Goal: Transaction & Acquisition: Purchase product/service

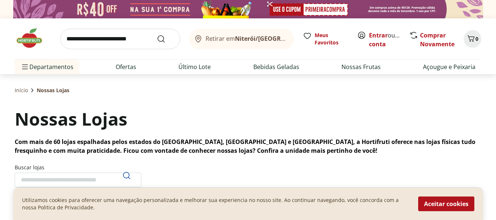
click at [35, 44] on img at bounding box center [33, 38] width 37 height 22
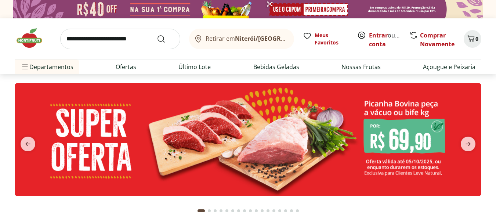
click at [118, 37] on input "search" at bounding box center [120, 39] width 120 height 21
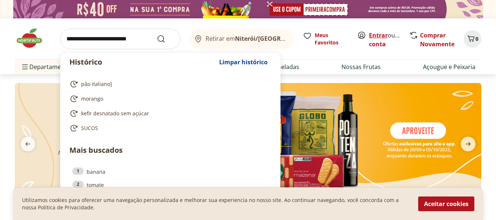
click at [375, 35] on link "Entrar" at bounding box center [378, 35] width 19 height 8
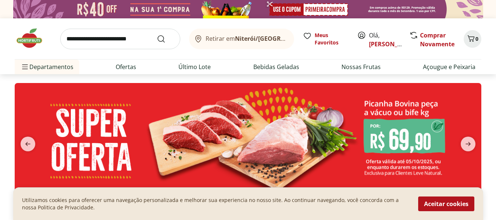
click at [116, 44] on input "search" at bounding box center [120, 39] width 120 height 21
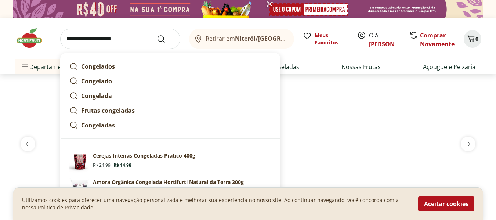
type input "**********"
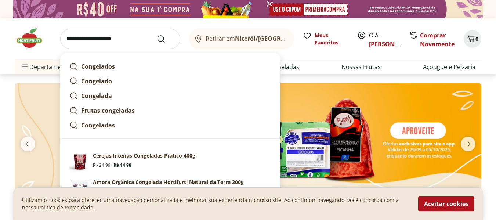
click at [157, 34] on button "Submit Search" at bounding box center [166, 38] width 18 height 9
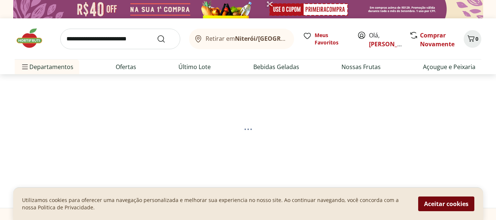
click at [443, 203] on button "Aceitar cookies" at bounding box center [446, 203] width 56 height 15
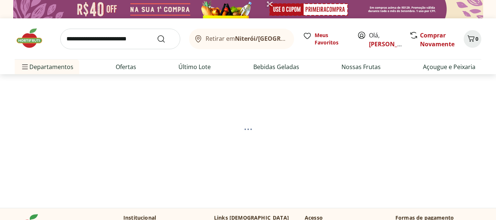
select select "**********"
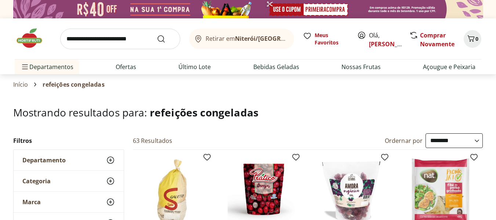
click at [441, 142] on select "**********" at bounding box center [453, 140] width 57 height 15
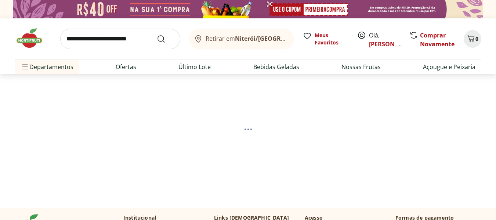
select select "*********"
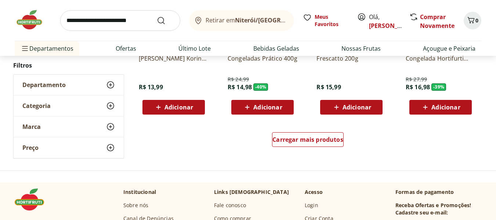
scroll to position [517, 0]
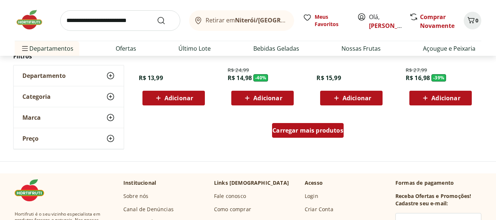
click at [303, 135] on div "Carregar mais produtos" at bounding box center [308, 130] width 72 height 15
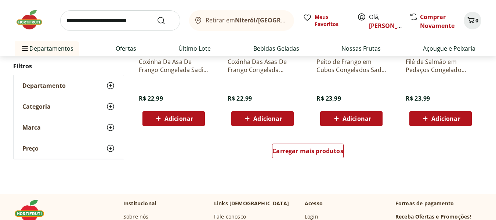
scroll to position [984, 0]
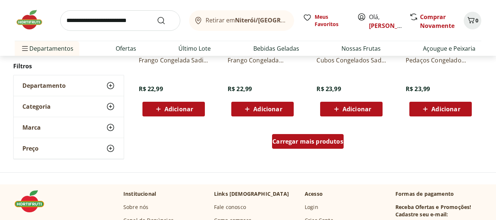
click at [324, 146] on div "Carregar mais produtos" at bounding box center [308, 141] width 72 height 15
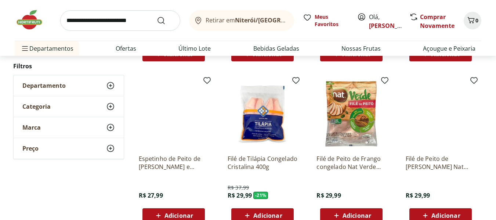
scroll to position [1372, 0]
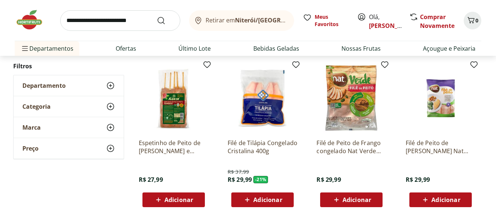
click at [273, 201] on span "Adicionar" at bounding box center [267, 200] width 29 height 6
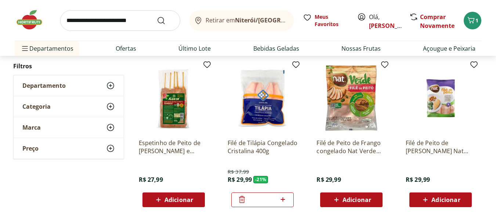
click at [282, 198] on icon at bounding box center [282, 199] width 9 height 9
type input "*"
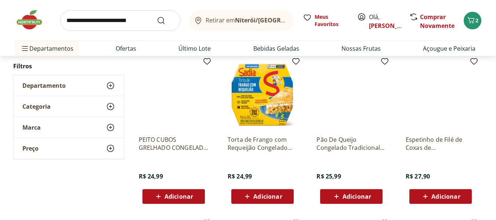
scroll to position [1202, 0]
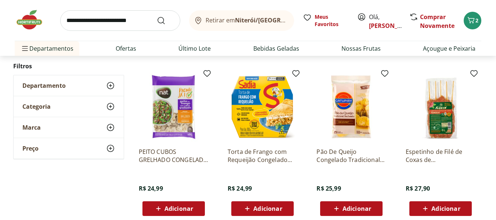
click at [271, 209] on span "Adicionar" at bounding box center [267, 208] width 29 height 6
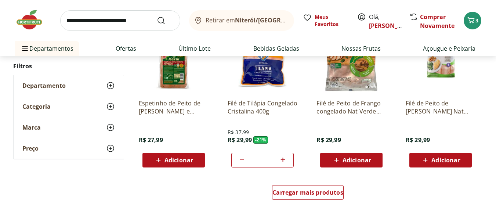
scroll to position [1428, 0]
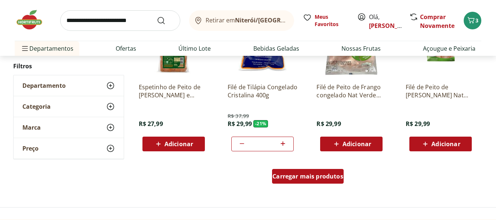
click at [309, 175] on span "Carregar mais produtos" at bounding box center [307, 176] width 71 height 6
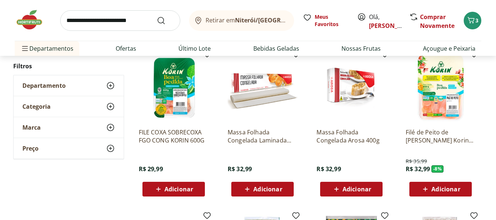
scroll to position [1548, 0]
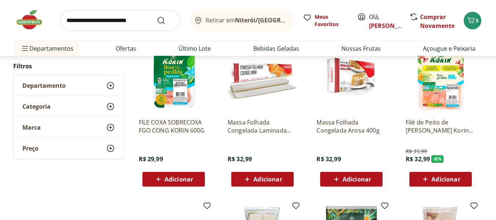
click at [361, 176] on span "Adicionar" at bounding box center [356, 179] width 29 height 6
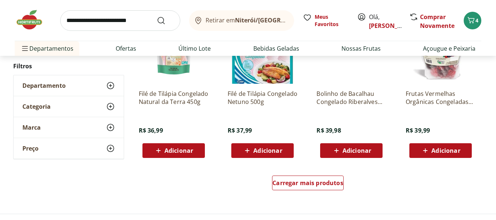
scroll to position [1909, 0]
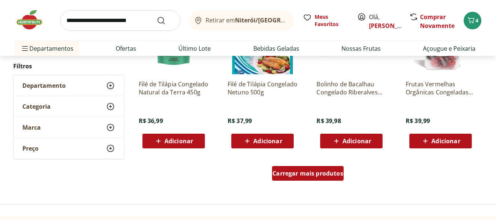
click at [295, 173] on span "Carregar mais produtos" at bounding box center [307, 173] width 71 height 6
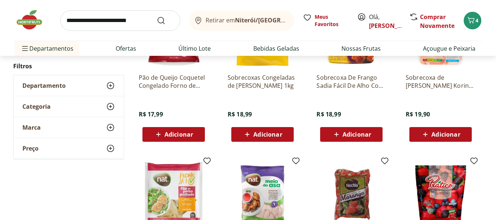
scroll to position [571, 0]
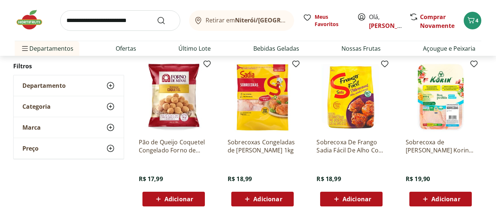
click at [98, 23] on input "search" at bounding box center [120, 20] width 120 height 21
type input "**********"
click at [157, 16] on button "Submit Search" at bounding box center [166, 20] width 18 height 9
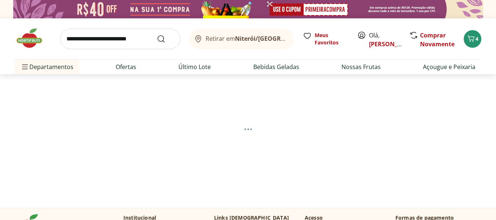
select select "**********"
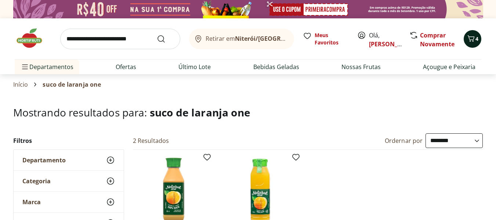
click at [475, 40] on span "4" at bounding box center [476, 38] width 3 height 7
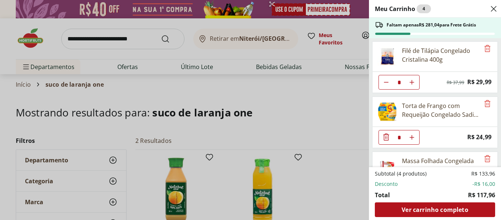
drag, startPoint x: 262, startPoint y: 112, endPoint x: 241, endPoint y: 110, distance: 21.4
click at [262, 111] on div "Meu Carrinho 4 Faltam apenas R$ 281,04 para Frete Grátis Filé de Tilápia Congel…" at bounding box center [250, 110] width 501 height 220
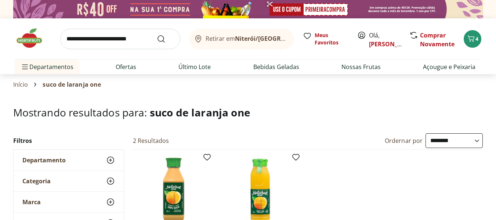
click at [78, 40] on input "search" at bounding box center [120, 39] width 120 height 21
type input "*********"
click at [157, 34] on button "Submit Search" at bounding box center [166, 38] width 18 height 9
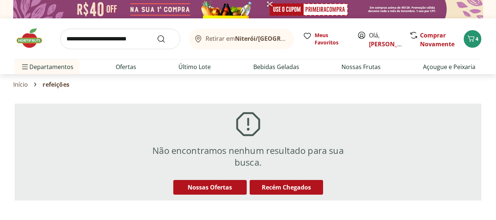
click at [107, 42] on input "search" at bounding box center [120, 39] width 120 height 21
click at [337, 89] on section "Início refeições" at bounding box center [247, 84] width 469 height 21
click at [288, 39] on icon at bounding box center [289, 39] width 2 height 0
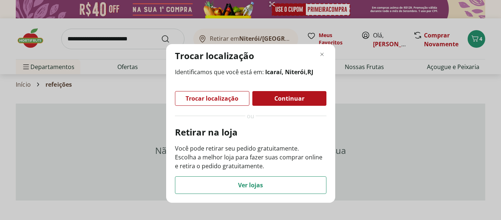
click at [226, 98] on span "Trocar localização" at bounding box center [212, 98] width 53 height 6
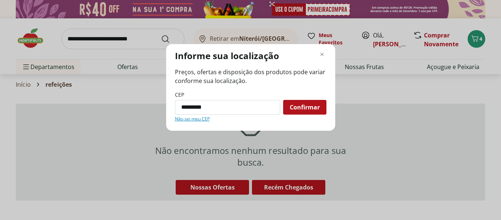
click at [308, 106] on span "Confirmar" at bounding box center [305, 107] width 30 height 6
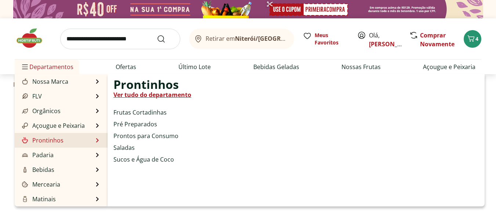
click at [62, 140] on link "Prontinhos" at bounding box center [42, 140] width 43 height 9
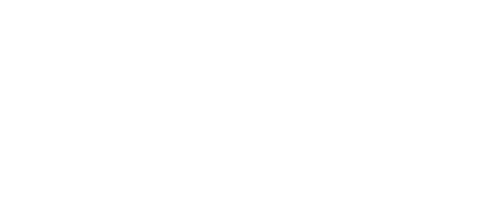
select select "**********"
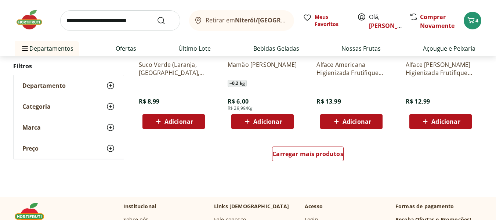
scroll to position [469, 0]
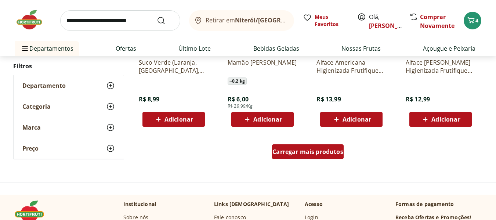
click at [321, 150] on span "Carregar mais produtos" at bounding box center [307, 152] width 71 height 6
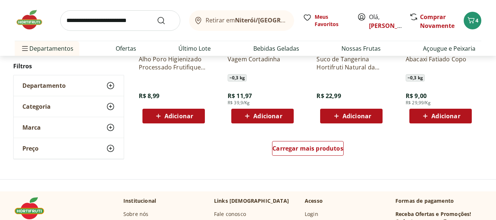
scroll to position [972, 0]
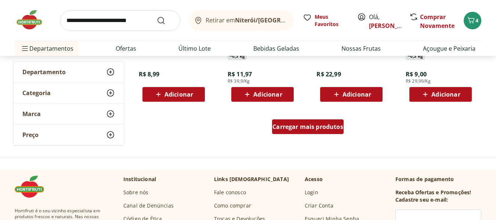
click at [315, 125] on span "Carregar mais produtos" at bounding box center [307, 127] width 71 height 6
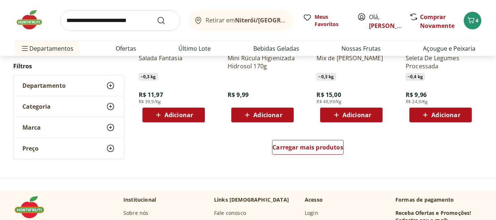
scroll to position [1438, 0]
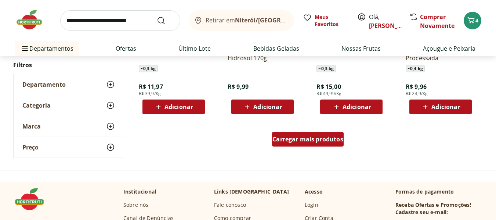
click at [332, 142] on span "Carregar mais produtos" at bounding box center [307, 139] width 71 height 6
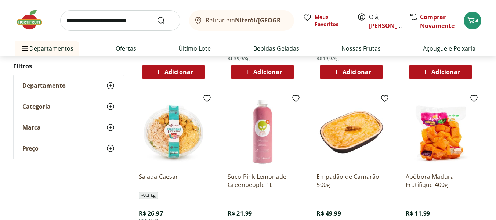
scroll to position [1657, 0]
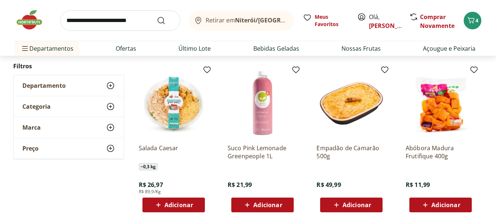
click at [370, 204] on span "Adicionar" at bounding box center [356, 205] width 29 height 6
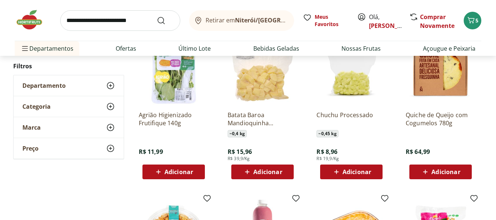
scroll to position [1514, 0]
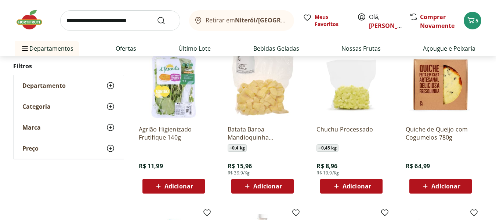
click at [439, 177] on div "Quiche de Queijo com Cogumelos 780g R$ 64,99 Adicionar" at bounding box center [440, 156] width 70 height 74
click at [439, 183] on span "Adicionar" at bounding box center [445, 186] width 29 height 6
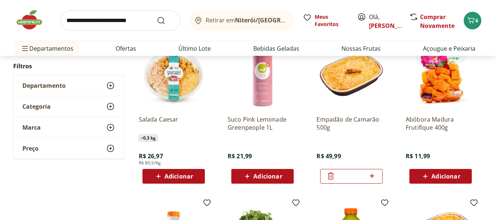
scroll to position [1662, 0]
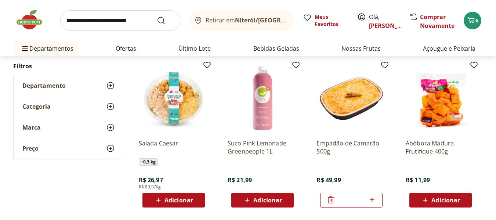
click at [328, 198] on icon at bounding box center [330, 199] width 9 height 9
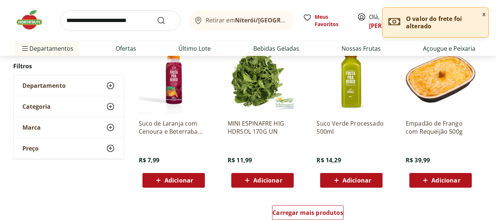
scroll to position [1862, 0]
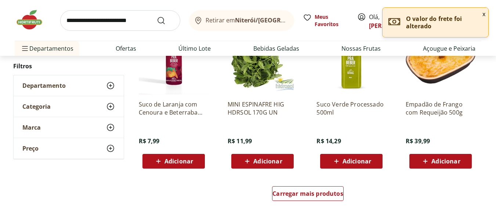
click at [439, 161] on span "Adicionar" at bounding box center [445, 161] width 29 height 6
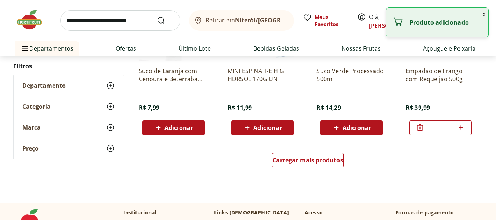
scroll to position [1933, 0]
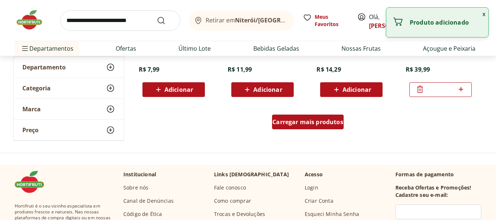
click at [314, 130] on link "Carregar mais produtos" at bounding box center [308, 123] width 72 height 18
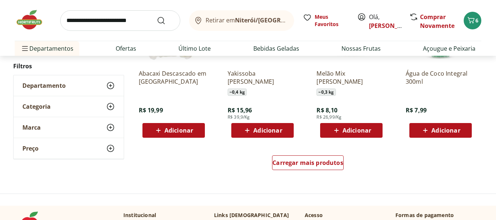
scroll to position [2455, 0]
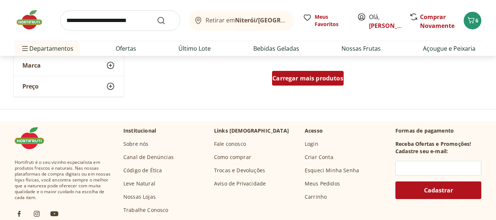
click at [306, 78] on span "Carregar mais produtos" at bounding box center [307, 78] width 71 height 6
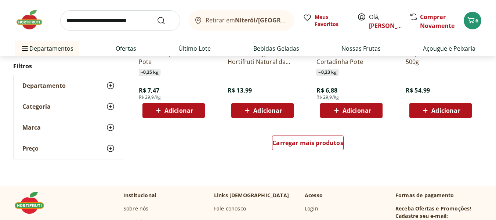
scroll to position [2901, 0]
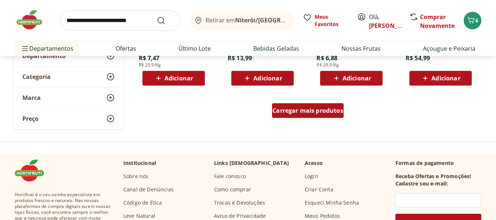
click at [316, 113] on span "Carregar mais produtos" at bounding box center [307, 110] width 71 height 6
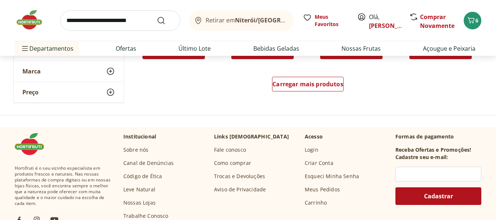
scroll to position [3377, 0]
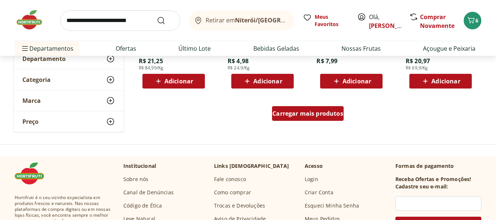
click at [319, 114] on span "Carregar mais produtos" at bounding box center [307, 113] width 71 height 6
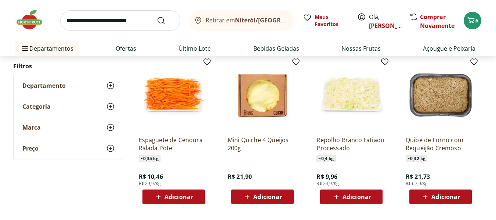
scroll to position [3759, 0]
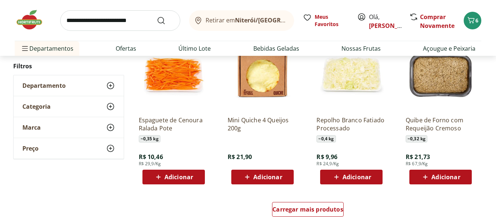
click at [430, 179] on icon at bounding box center [424, 176] width 9 height 9
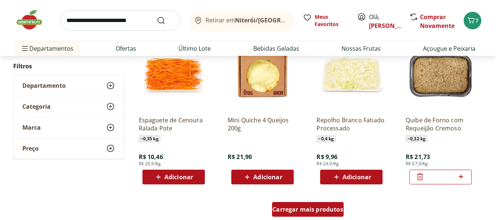
click at [326, 213] on div "Carregar mais produtos" at bounding box center [308, 209] width 72 height 15
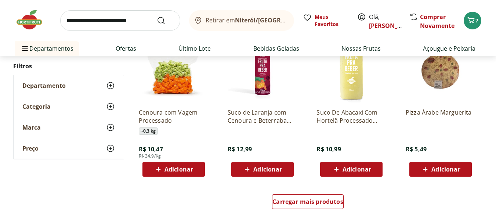
scroll to position [4345, 0]
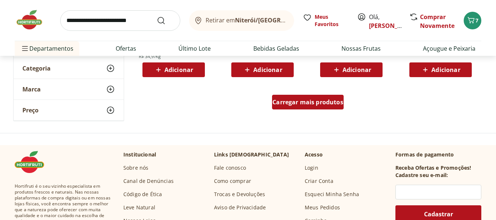
click at [308, 102] on span "Carregar mais produtos" at bounding box center [307, 102] width 71 height 6
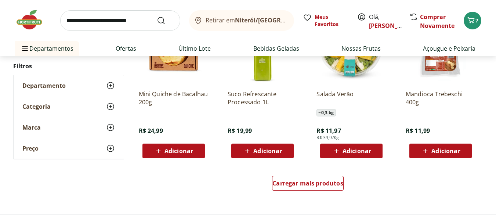
scroll to position [4756, 0]
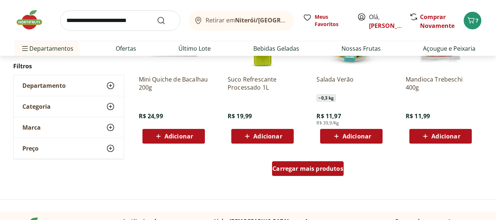
click at [311, 170] on span "Carregar mais produtos" at bounding box center [307, 168] width 71 height 6
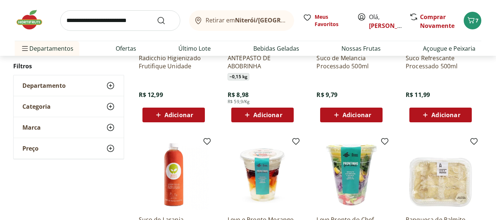
scroll to position [5109, 0]
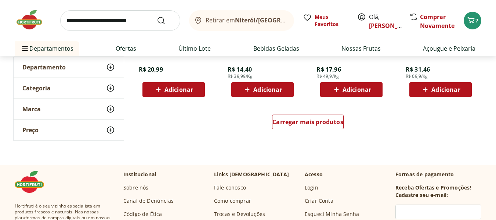
scroll to position [5301, 0]
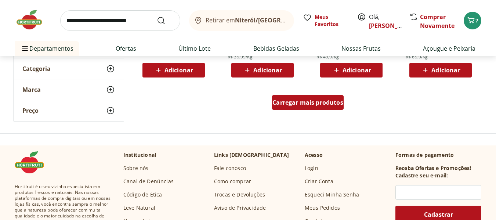
click at [313, 100] on span "Carregar mais produtos" at bounding box center [307, 102] width 71 height 6
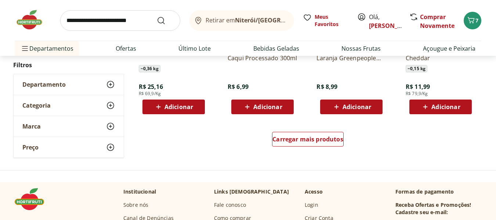
scroll to position [5752, 0]
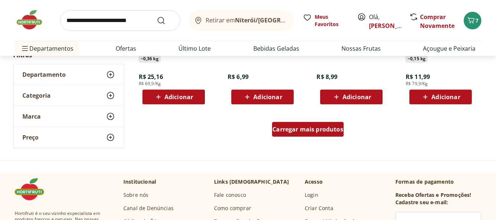
click at [314, 128] on span "Carregar mais produtos" at bounding box center [307, 129] width 71 height 6
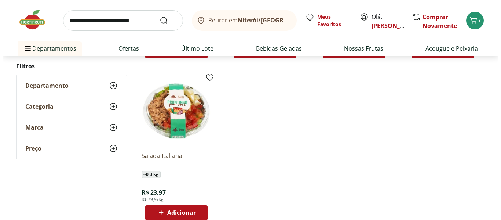
scroll to position [6125, 0]
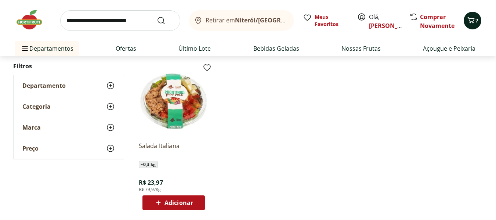
click at [472, 23] on icon "Carrinho" at bounding box center [470, 20] width 9 height 9
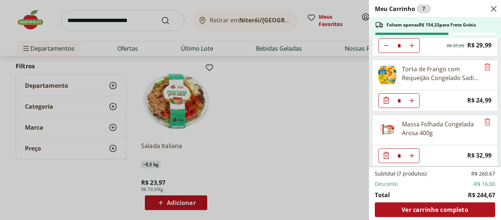
scroll to position [0, 0]
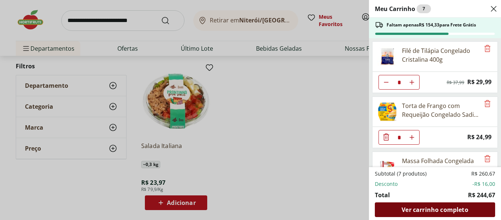
click at [438, 210] on span "Ver carrinho completo" at bounding box center [435, 209] width 66 height 6
